Goal: Find specific page/section: Find specific page/section

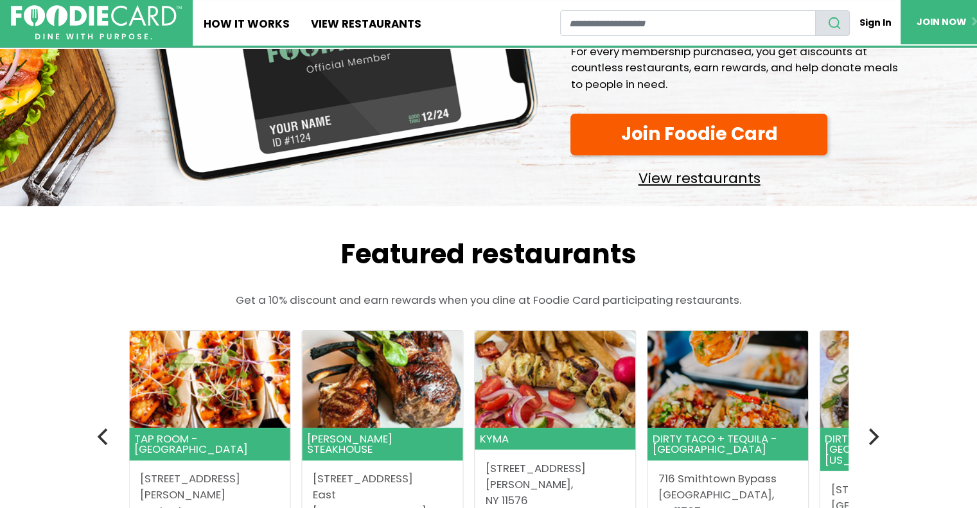
scroll to position [128, 0]
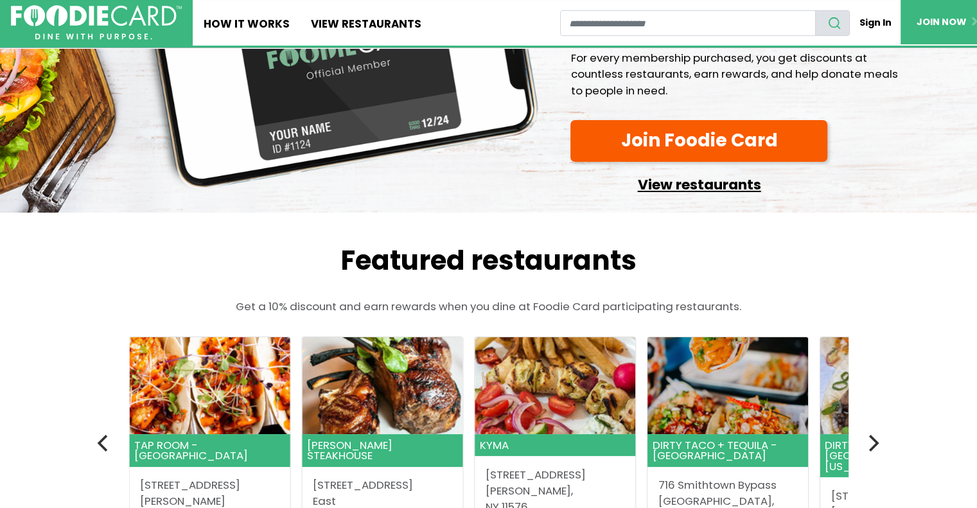
click at [744, 183] on link "View restaurants" at bounding box center [699, 182] width 257 height 30
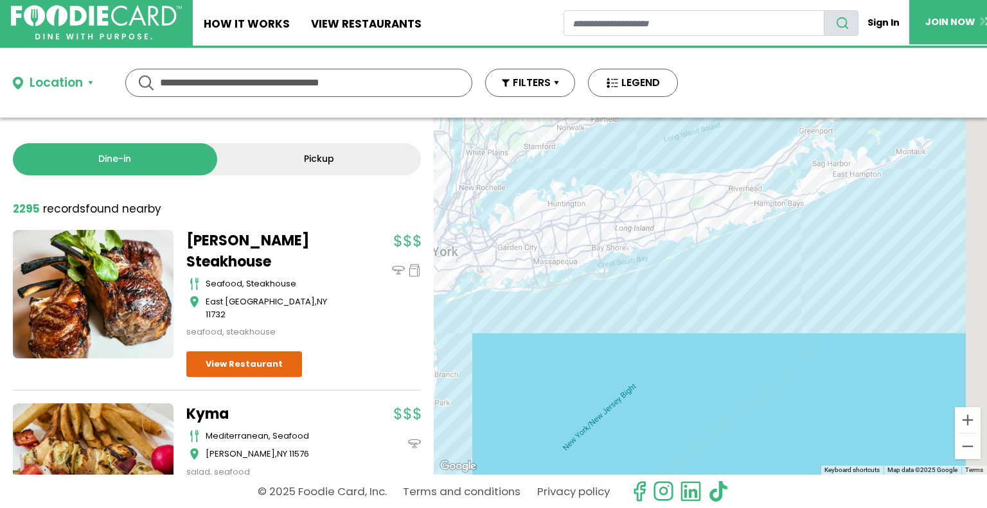
drag, startPoint x: 741, startPoint y: 330, endPoint x: 481, endPoint y: 220, distance: 281.9
click at [481, 220] on div at bounding box center [710, 296] width 553 height 357
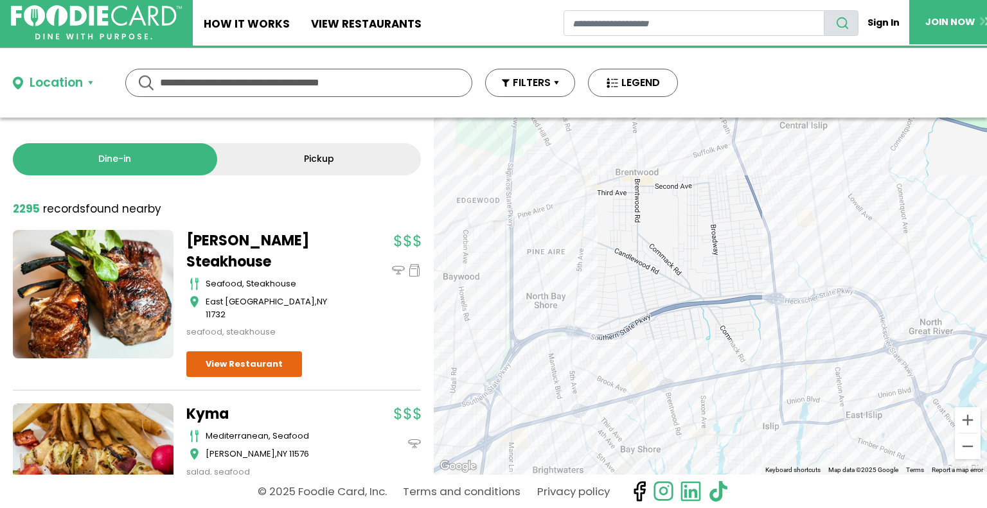
drag, startPoint x: 623, startPoint y: 180, endPoint x: 305, endPoint y: 454, distance: 419.1
click at [642, 488] on div "Location Use my current location Search by Region New York 1992 restaurants New…" at bounding box center [493, 278] width 987 height 460
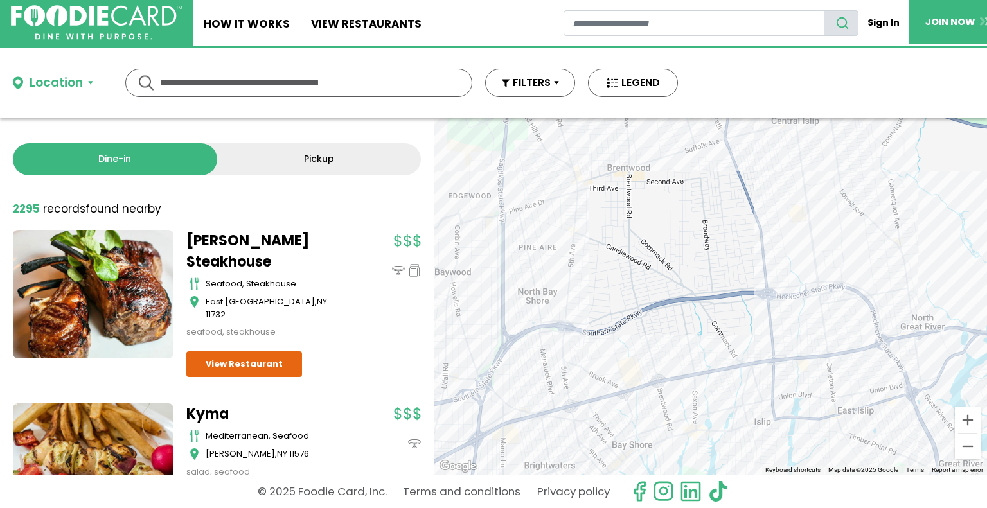
click at [269, 82] on input "text" at bounding box center [299, 82] width 278 height 27
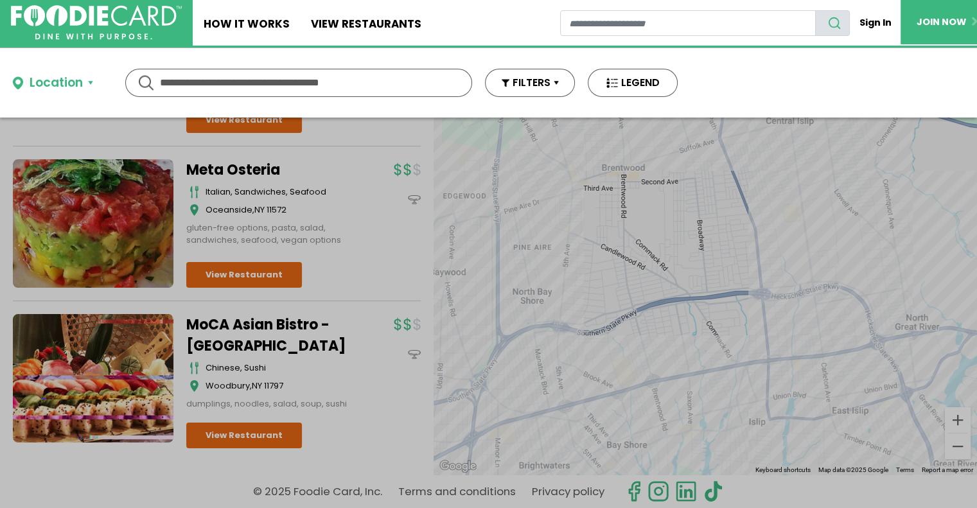
scroll to position [3080, 0]
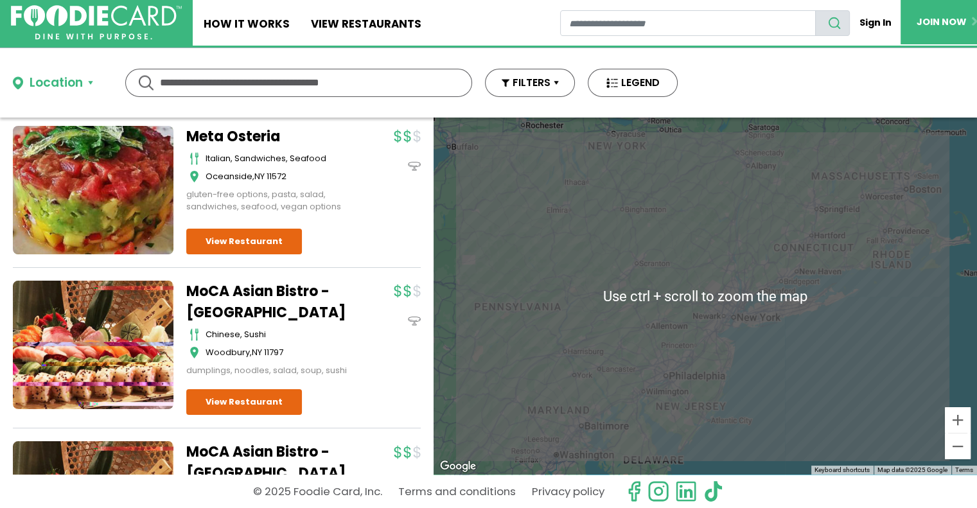
click at [326, 84] on input "text" at bounding box center [299, 82] width 278 height 27
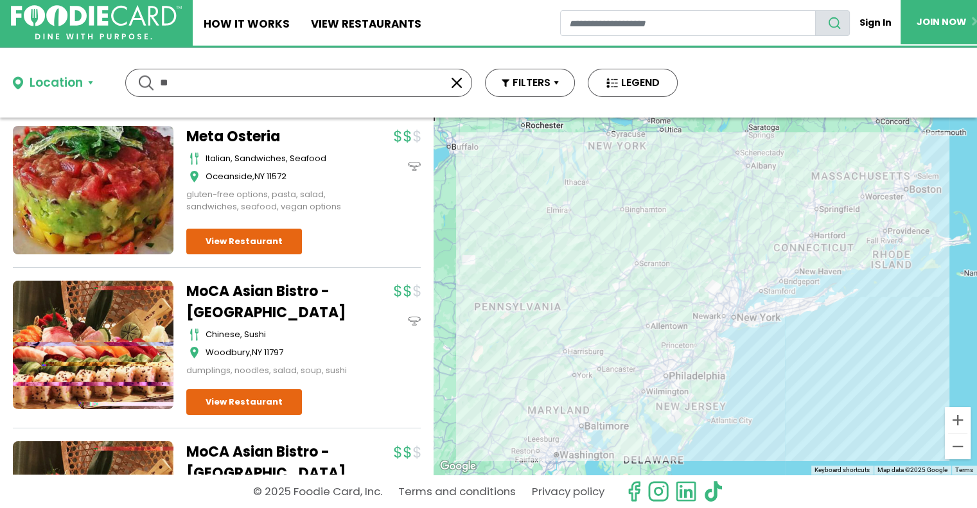
type input "*"
type input "********"
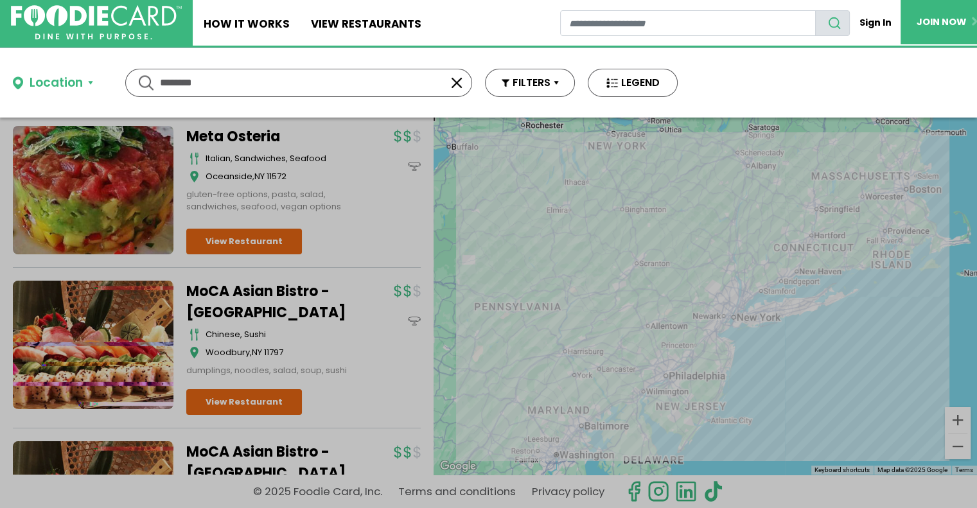
scroll to position [0, 0]
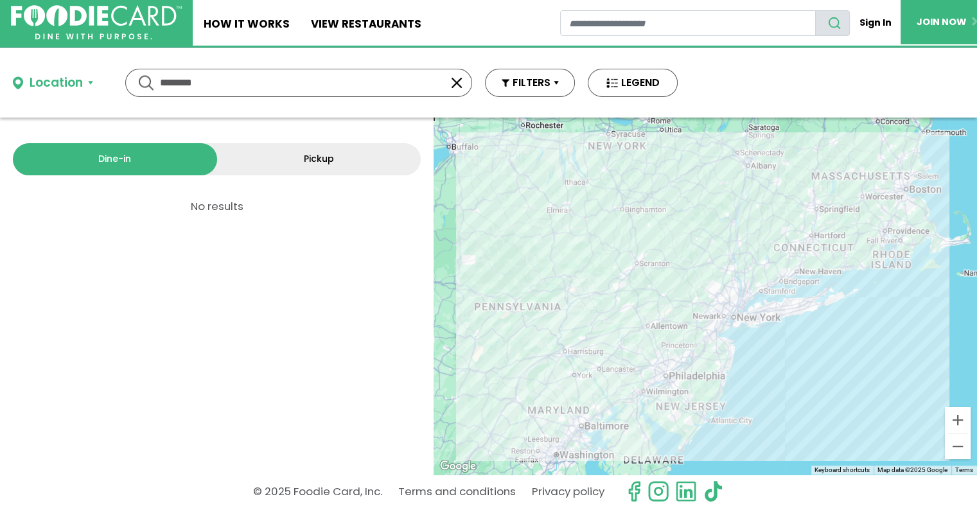
click at [67, 84] on div "Location" at bounding box center [56, 83] width 53 height 19
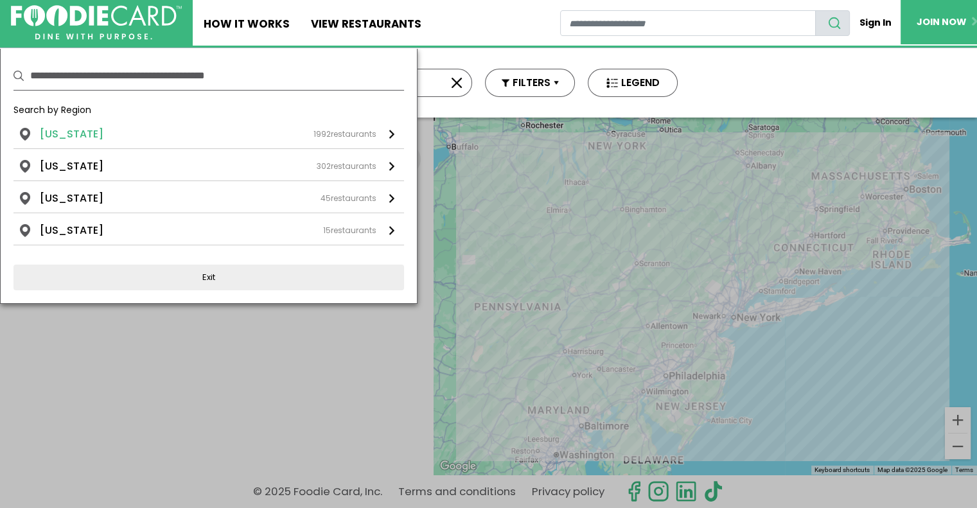
click at [93, 131] on div "New York 1992 restaurants" at bounding box center [208, 134] width 337 height 15
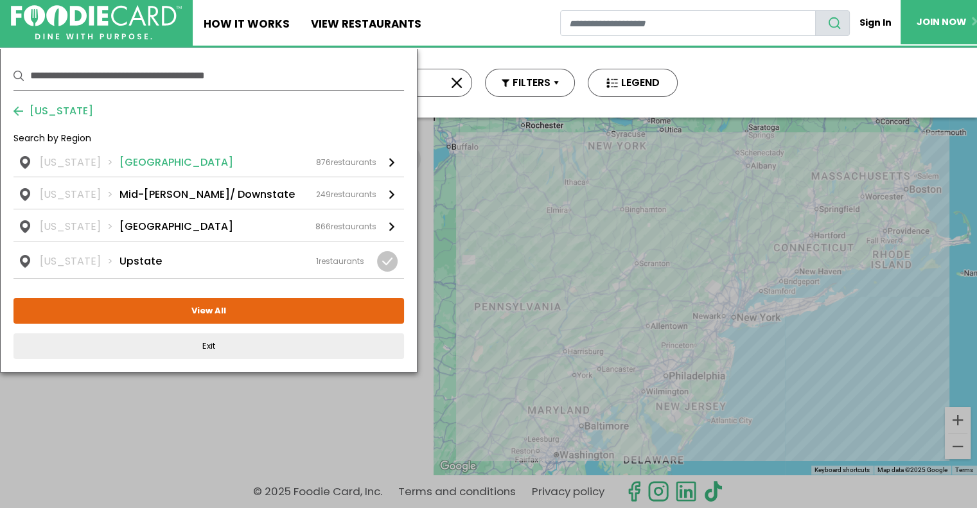
click at [350, 159] on div "876 restaurants" at bounding box center [346, 163] width 60 height 12
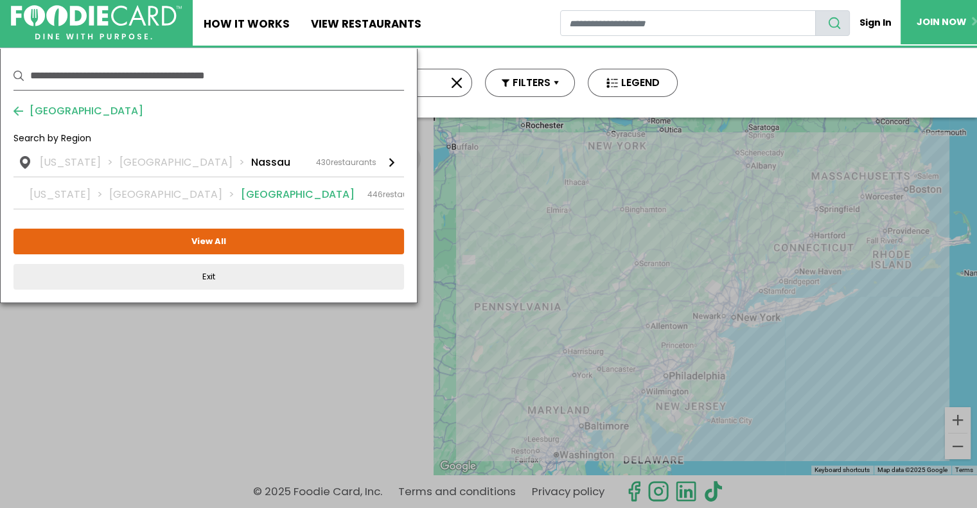
click at [359, 185] on link "New York Long Island Suffolk 446 restaurants" at bounding box center [208, 192] width 391 height 31
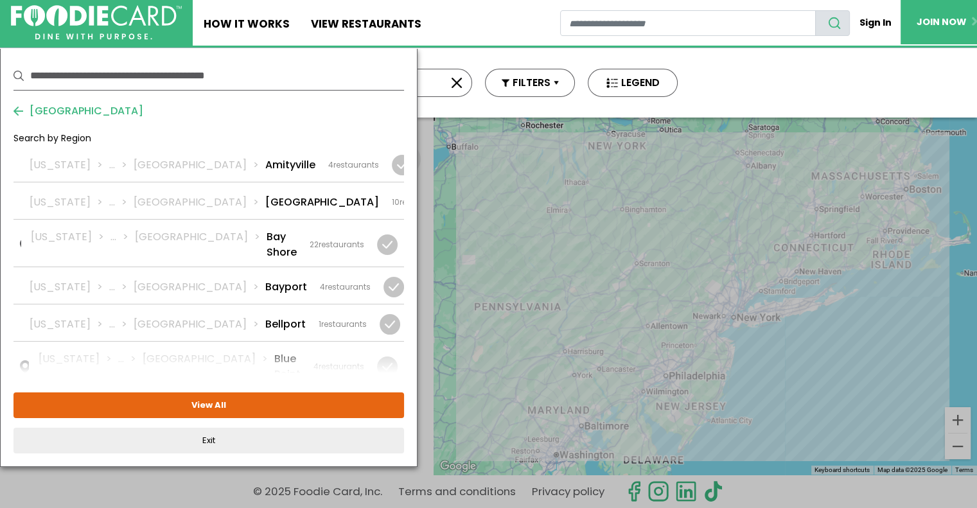
scroll to position [40, 0]
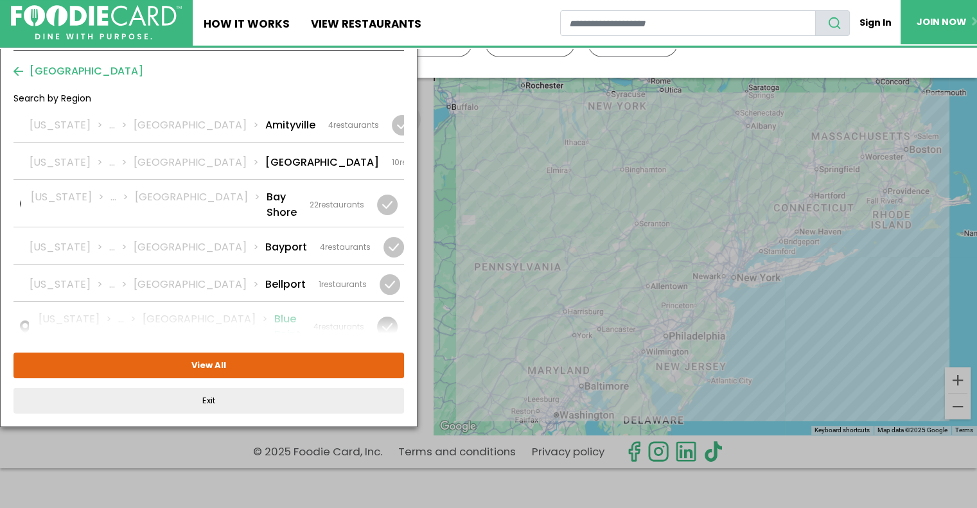
click at [274, 314] on li "Blue Point" at bounding box center [287, 327] width 26 height 31
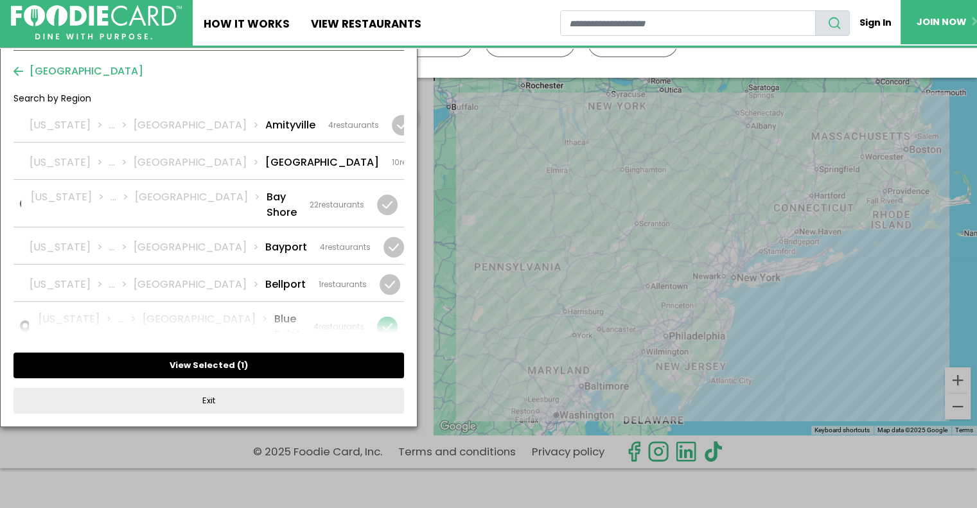
click at [229, 359] on button "View Selected ( 1 )" at bounding box center [208, 366] width 391 height 26
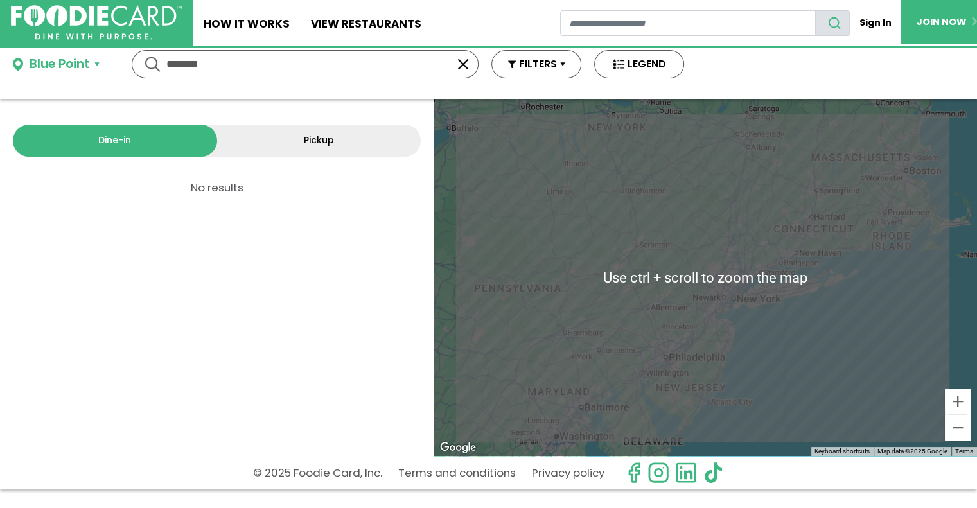
scroll to position [0, 0]
